Goal: Find specific page/section: Find specific page/section

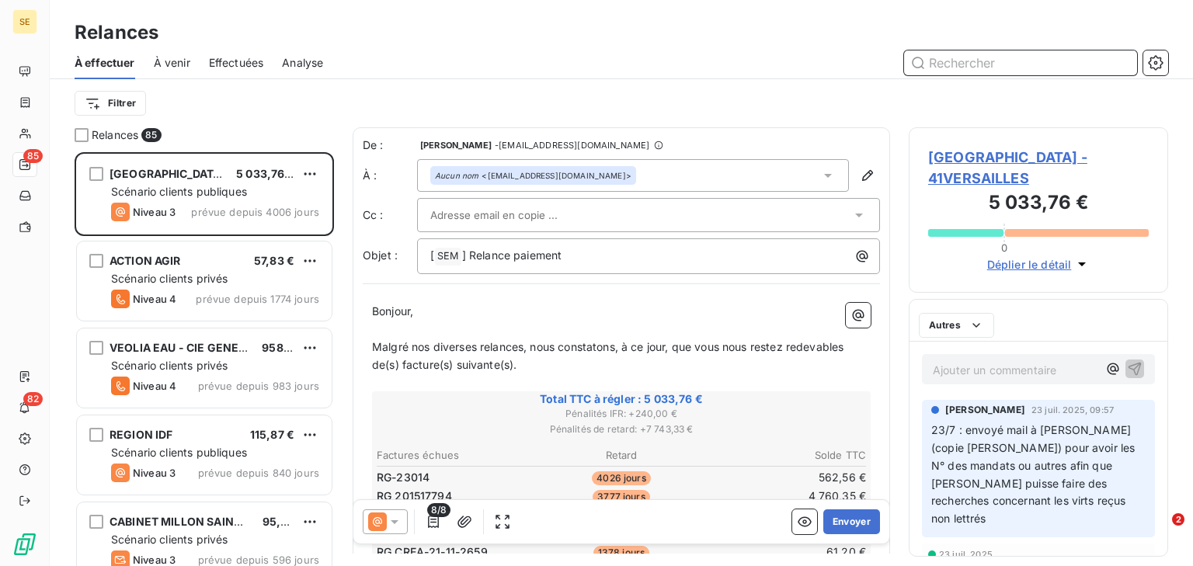
scroll to position [10, 9]
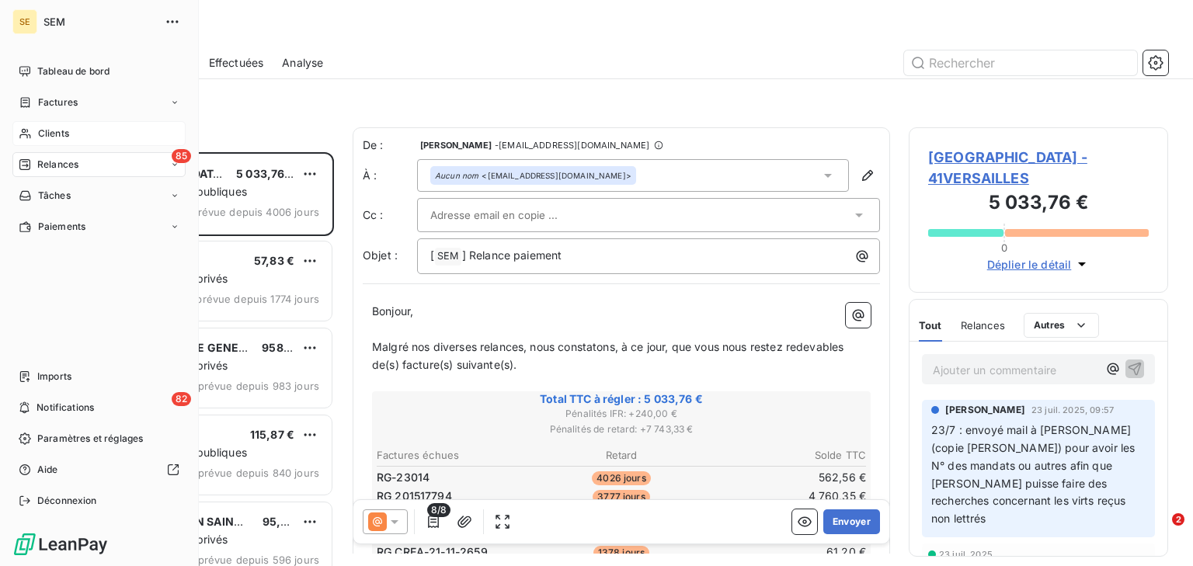
click at [61, 134] on span "Clients" at bounding box center [53, 134] width 31 height 14
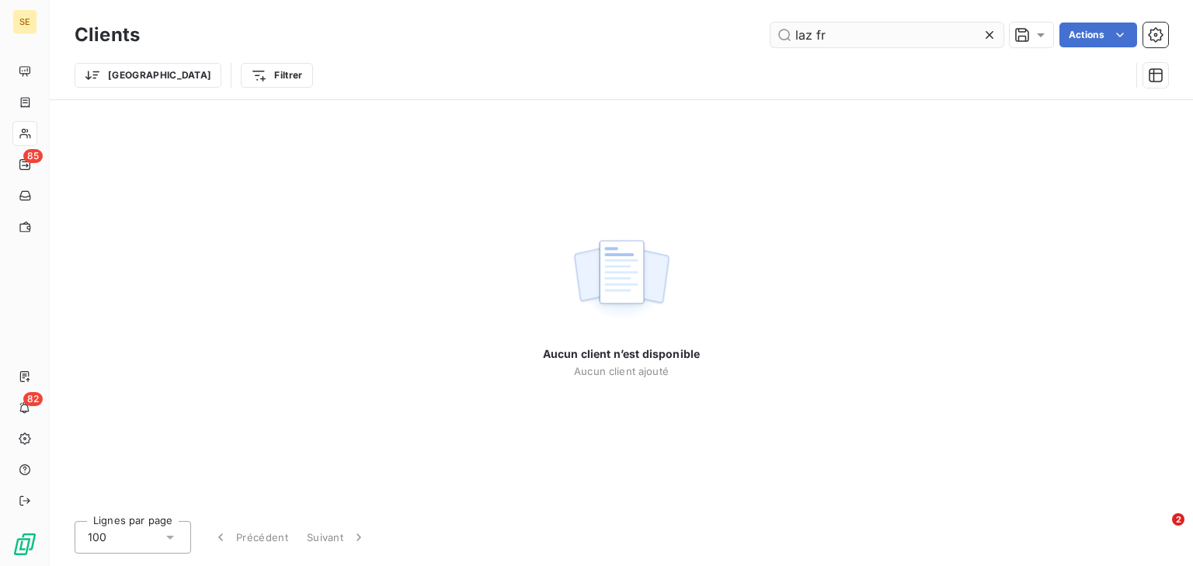
click at [813, 38] on input "laz fr" at bounding box center [887, 35] width 233 height 25
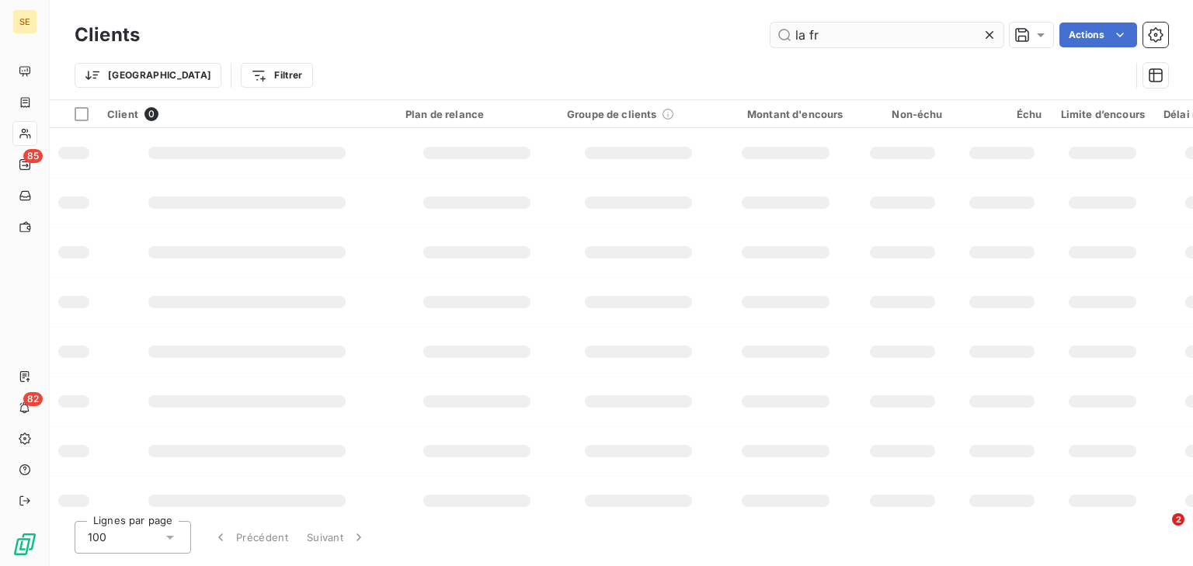
click at [837, 28] on input "la fr" at bounding box center [887, 35] width 233 height 25
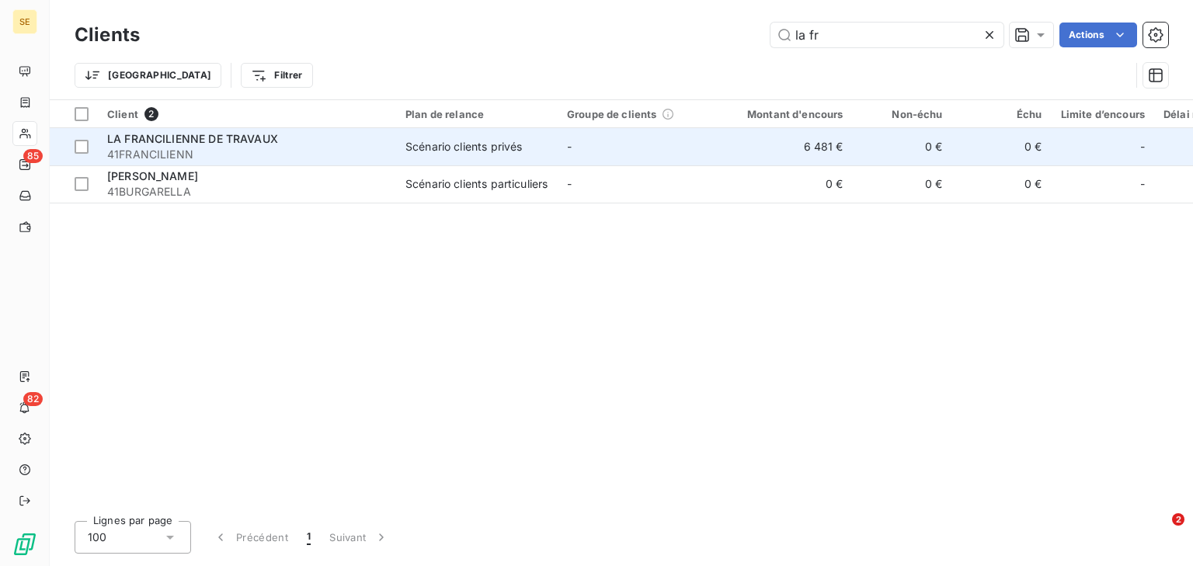
type input "la fr"
click at [286, 162] on td "LA FRANCILIENNE DE TRAVAUX 41FRANCILIENN" at bounding box center [247, 146] width 298 height 37
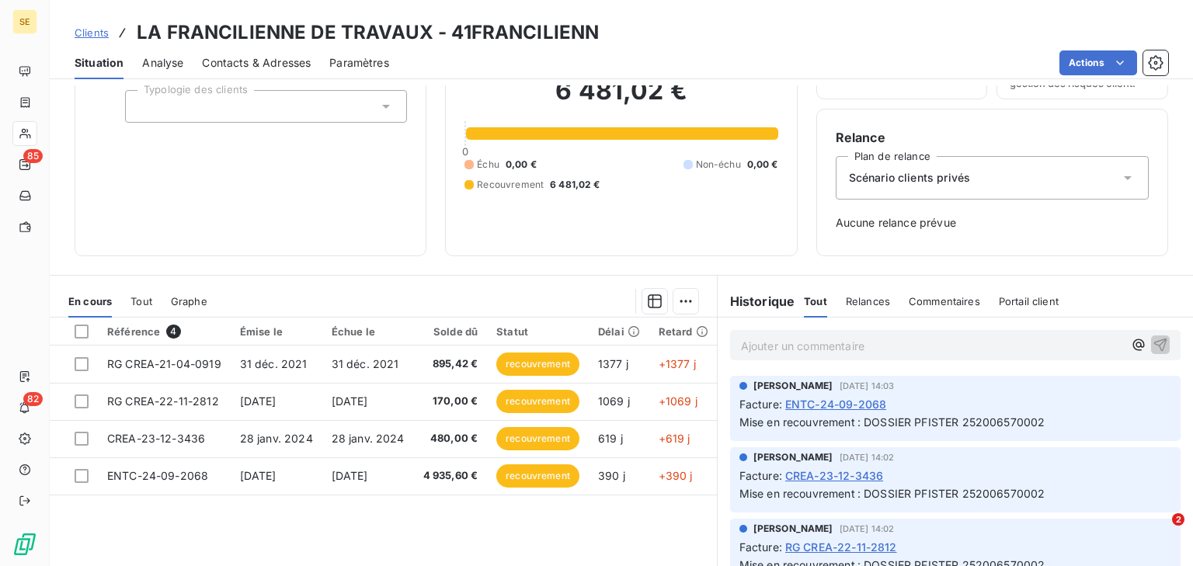
scroll to position [199, 0]
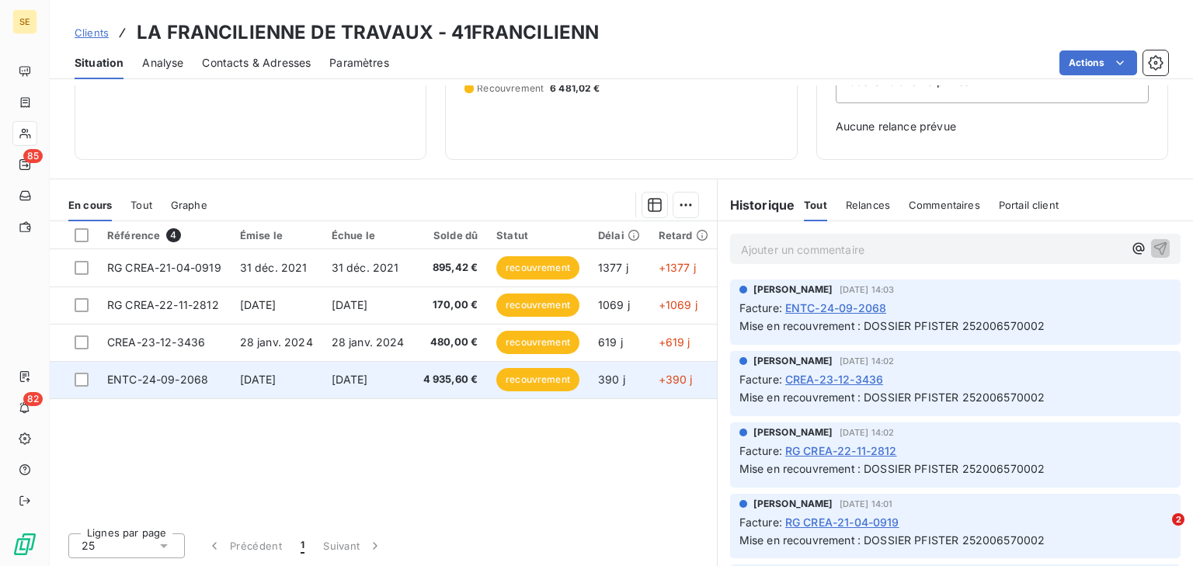
click at [277, 384] on span "[DATE]" at bounding box center [258, 379] width 37 height 13
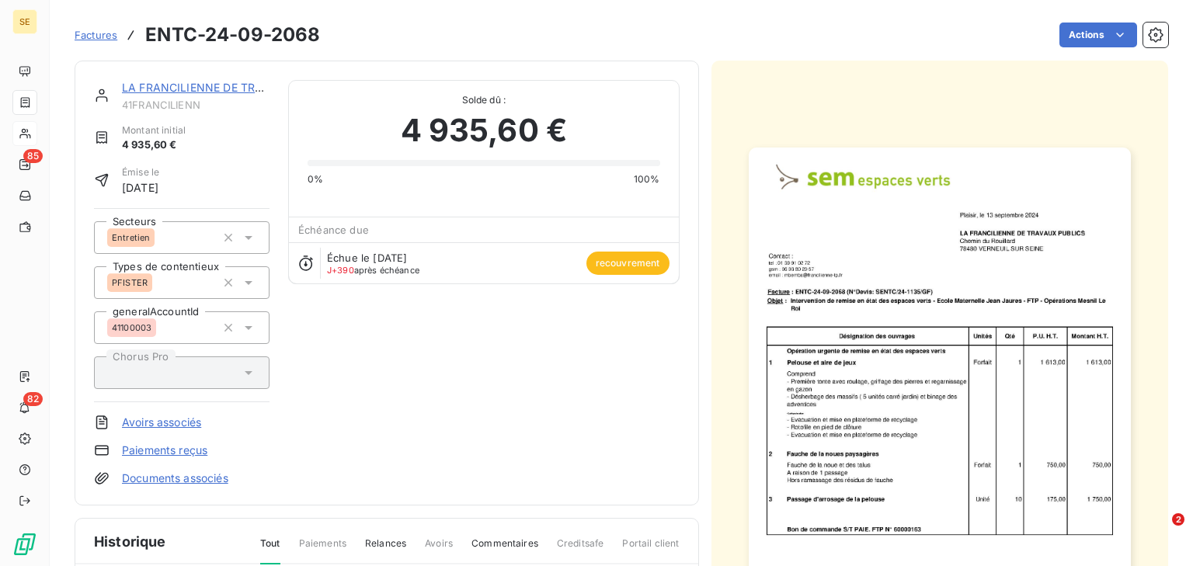
click at [959, 356] on img "button" at bounding box center [940, 418] width 382 height 540
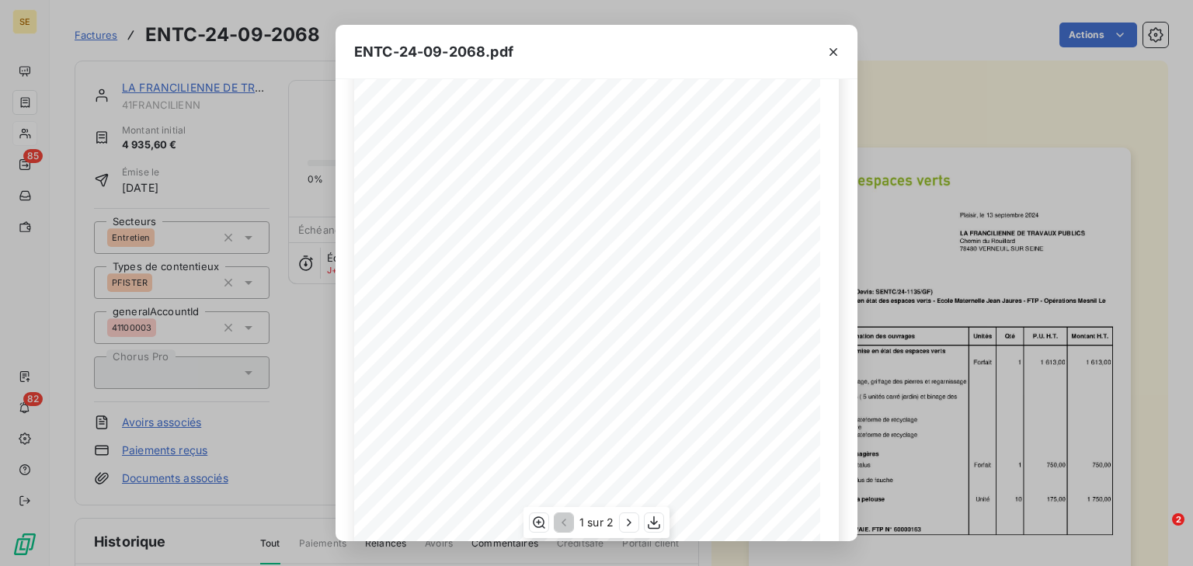
scroll to position [233, 0]
click at [627, 519] on icon "button" at bounding box center [629, 523] width 16 height 16
click at [830, 57] on icon "button" at bounding box center [834, 52] width 16 height 16
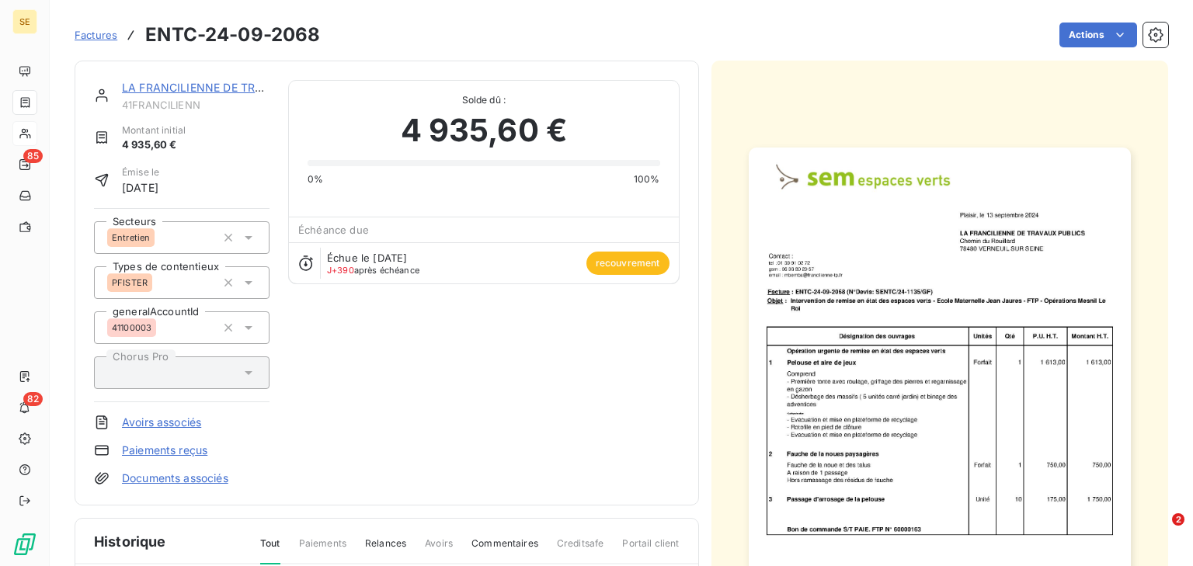
click at [839, 325] on img "button" at bounding box center [940, 418] width 382 height 540
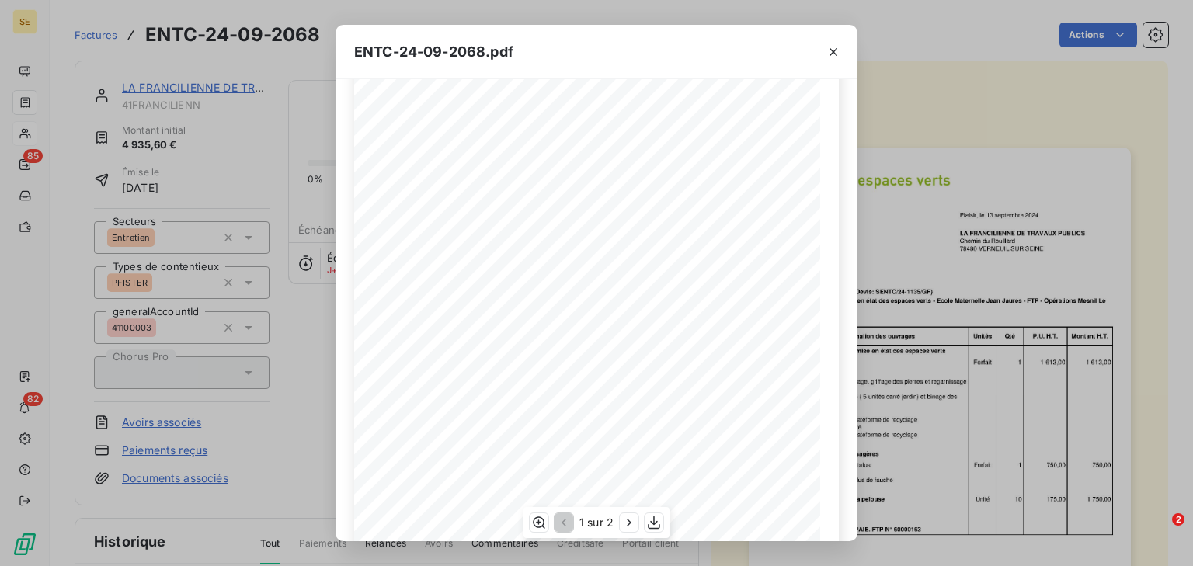
scroll to position [233, 0]
click at [630, 521] on icon "button" at bounding box center [629, 522] width 4 height 7
click at [565, 524] on icon "button" at bounding box center [563, 523] width 16 height 16
click at [830, 40] on button "button" at bounding box center [833, 52] width 25 height 25
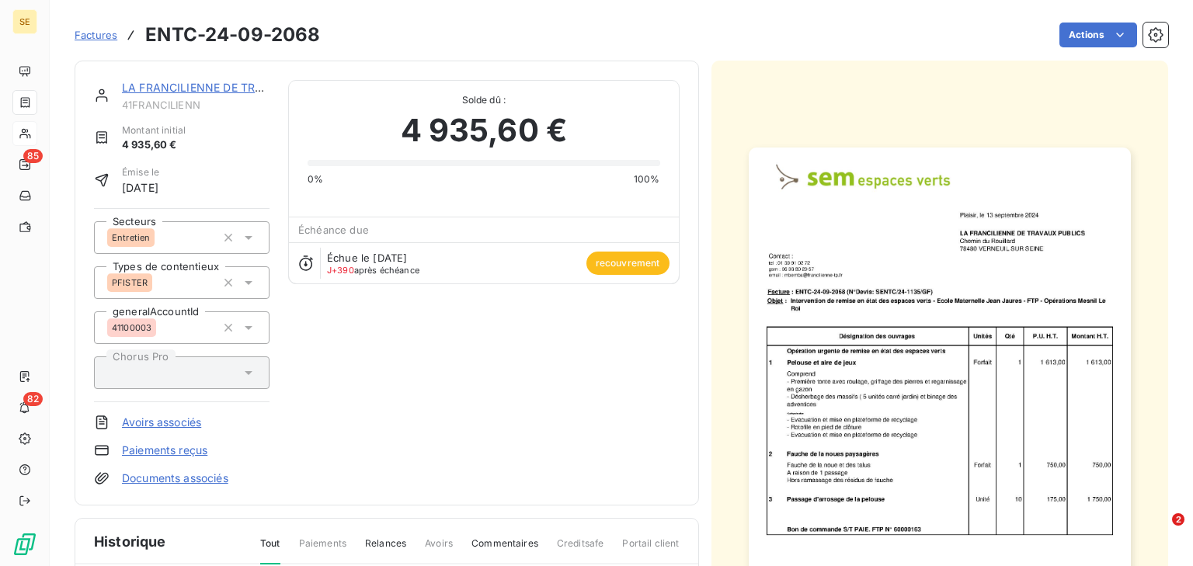
click at [221, 95] on div "LA FRANCILIENNE DE TRAVAUX" at bounding box center [196, 88] width 148 height 16
click at [233, 94] on div "LA FRANCILIENNE DE TRAVAUX" at bounding box center [196, 88] width 148 height 16
click at [234, 90] on link "LA FRANCILIENNE DE TRAVAUX" at bounding box center [207, 87] width 171 height 13
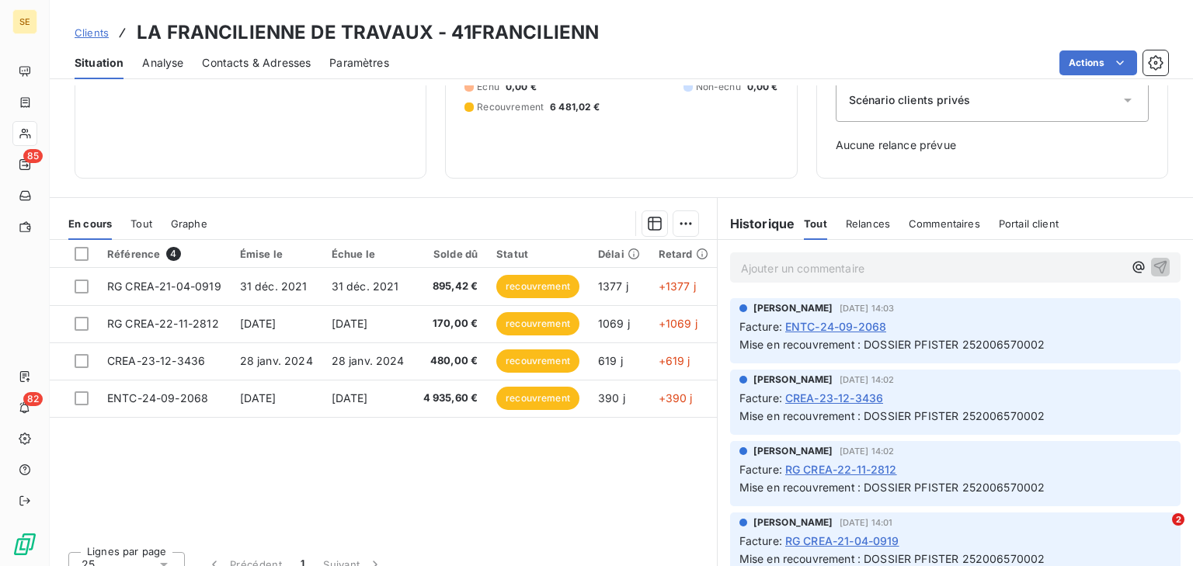
scroll to position [186, 0]
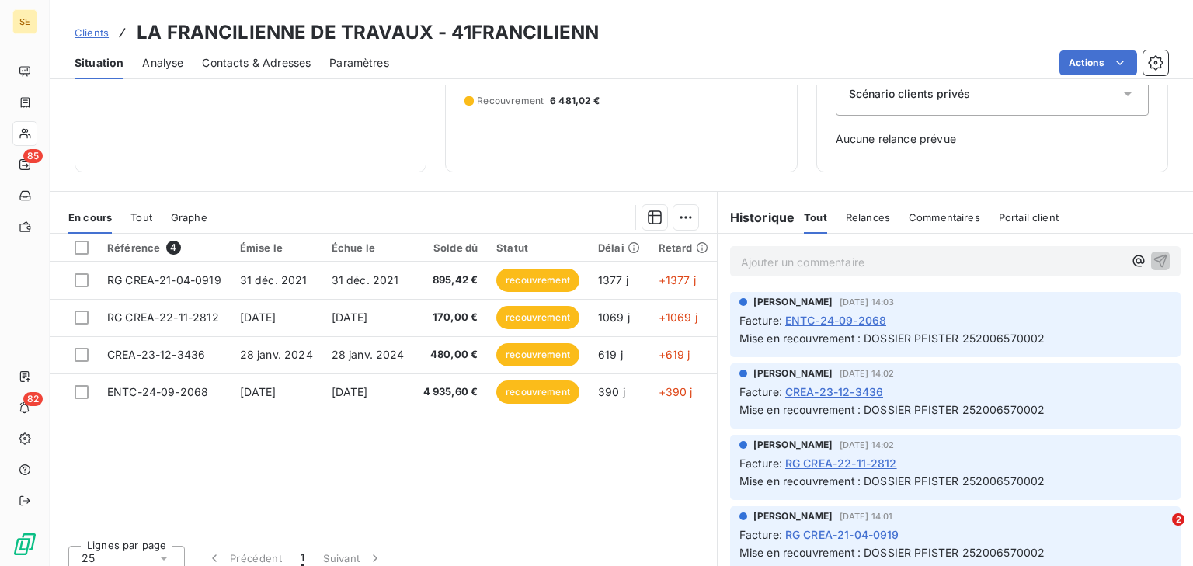
click at [136, 211] on span "Tout" at bounding box center [141, 217] width 22 height 12
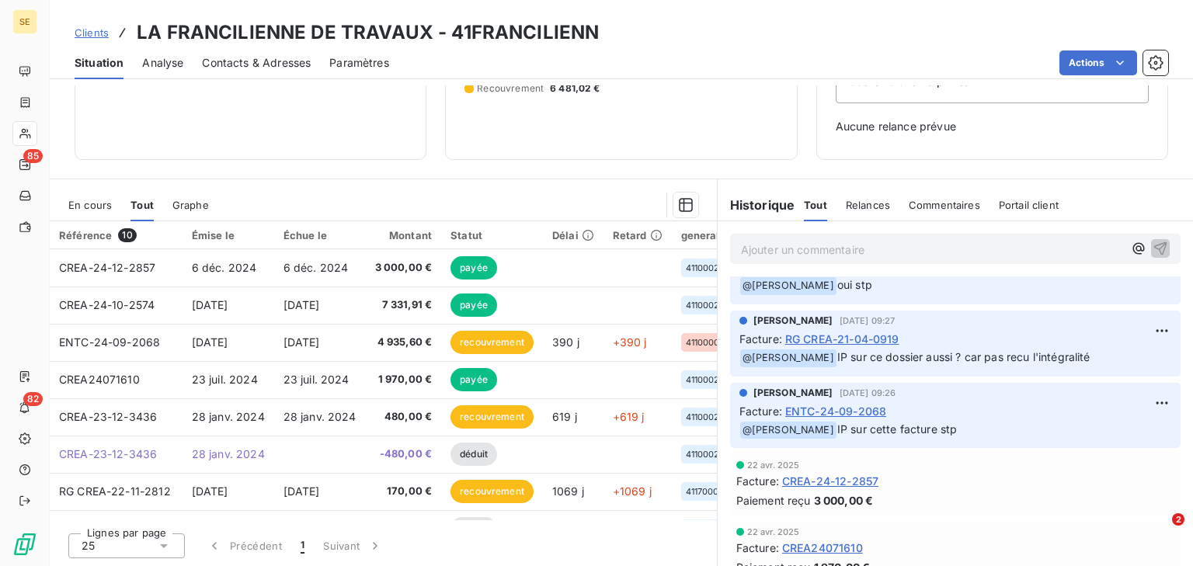
scroll to position [1119, 0]
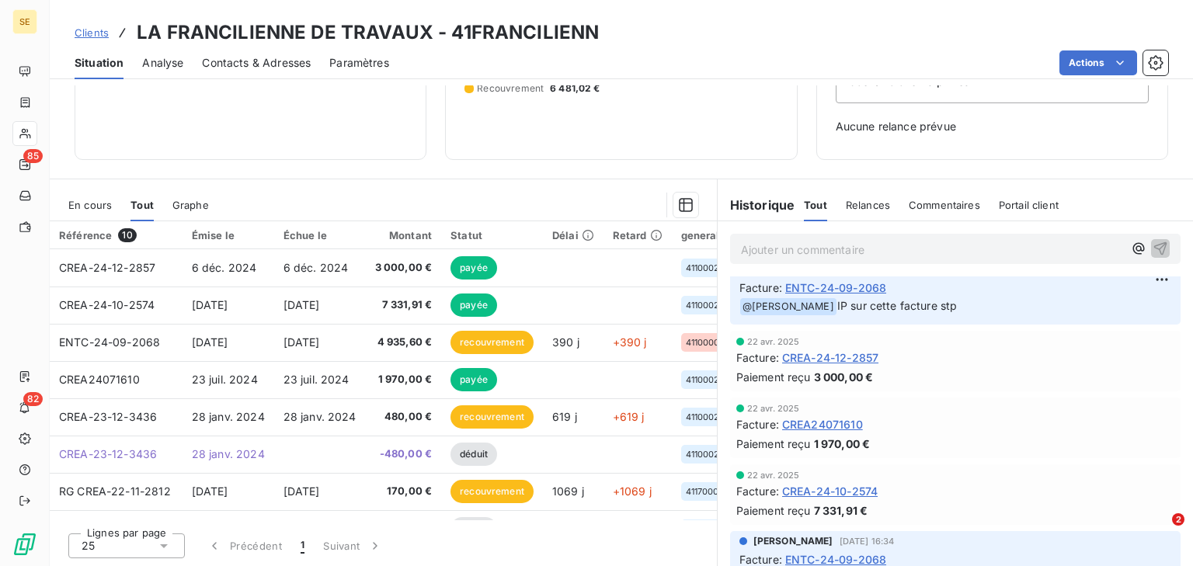
click at [813, 493] on span "CREA-24-10-2574" at bounding box center [830, 491] width 96 height 16
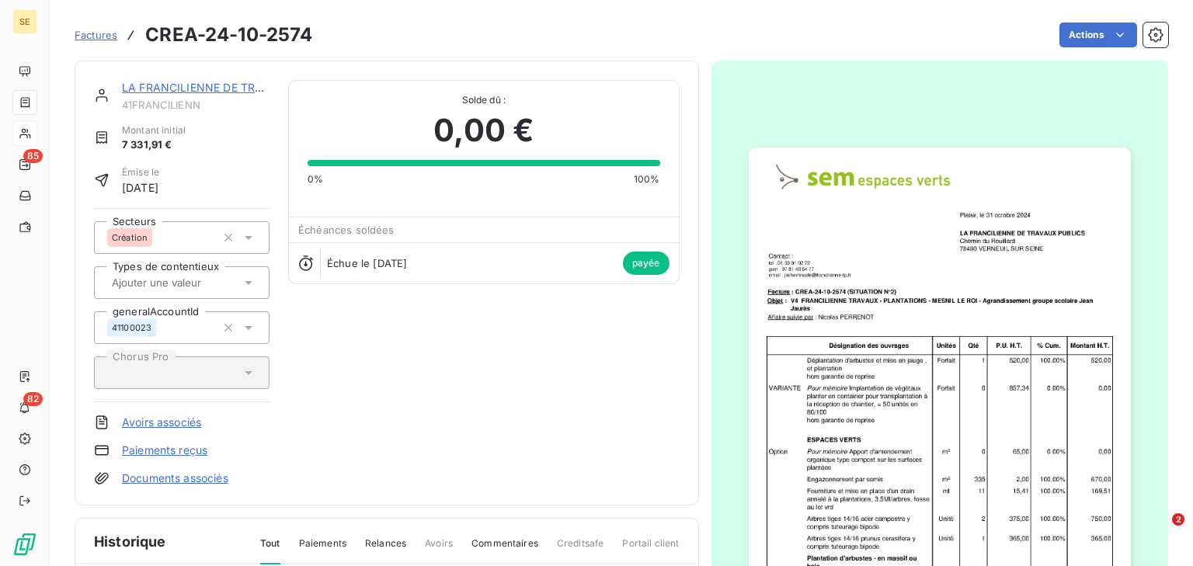
click at [826, 367] on img "button" at bounding box center [940, 418] width 382 height 540
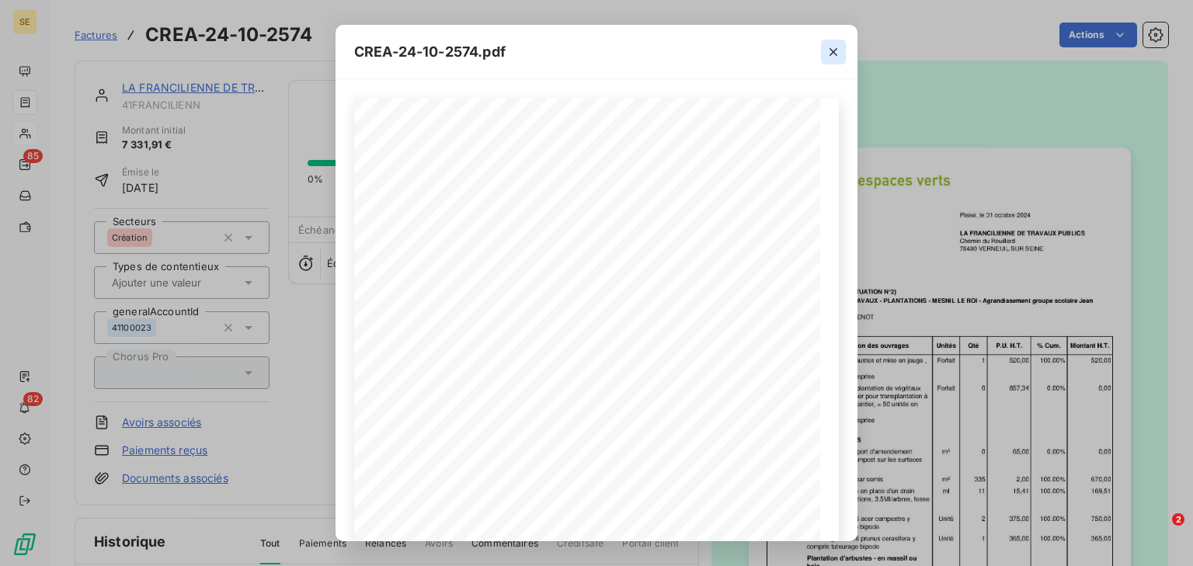
click at [836, 52] on icon "button" at bounding box center [834, 52] width 16 height 16
